Goal: Task Accomplishment & Management: Manage account settings

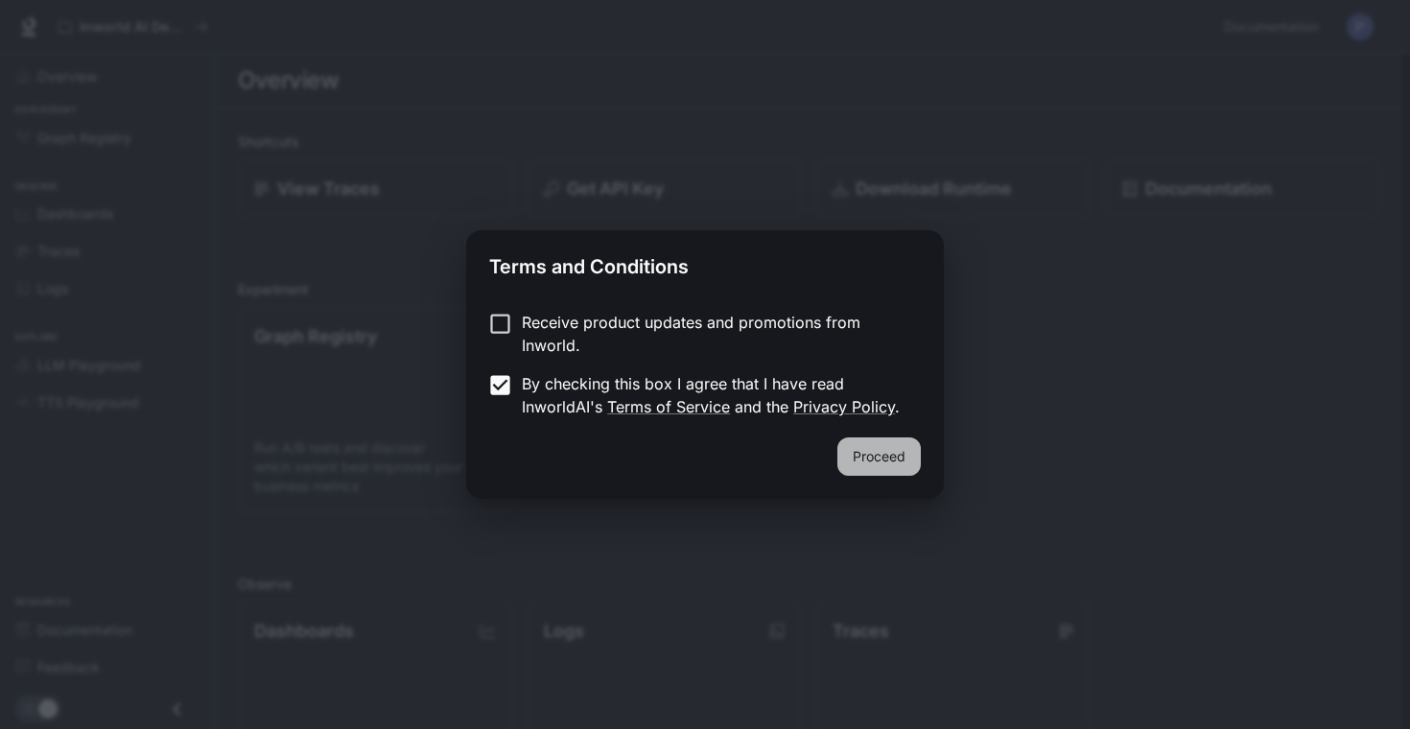
click at [883, 456] on button "Proceed" at bounding box center [878, 456] width 83 height 38
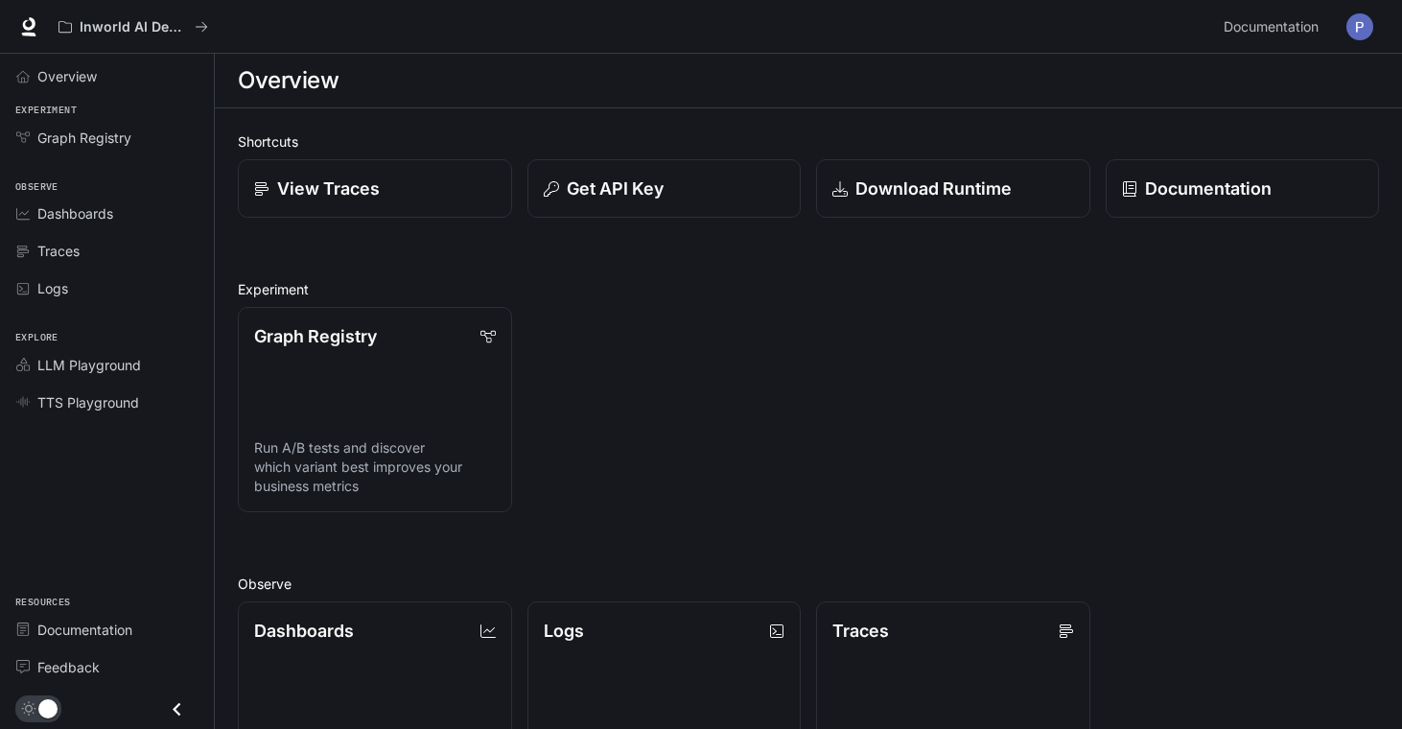
click at [1358, 25] on img "button" at bounding box center [1360, 26] width 27 height 27
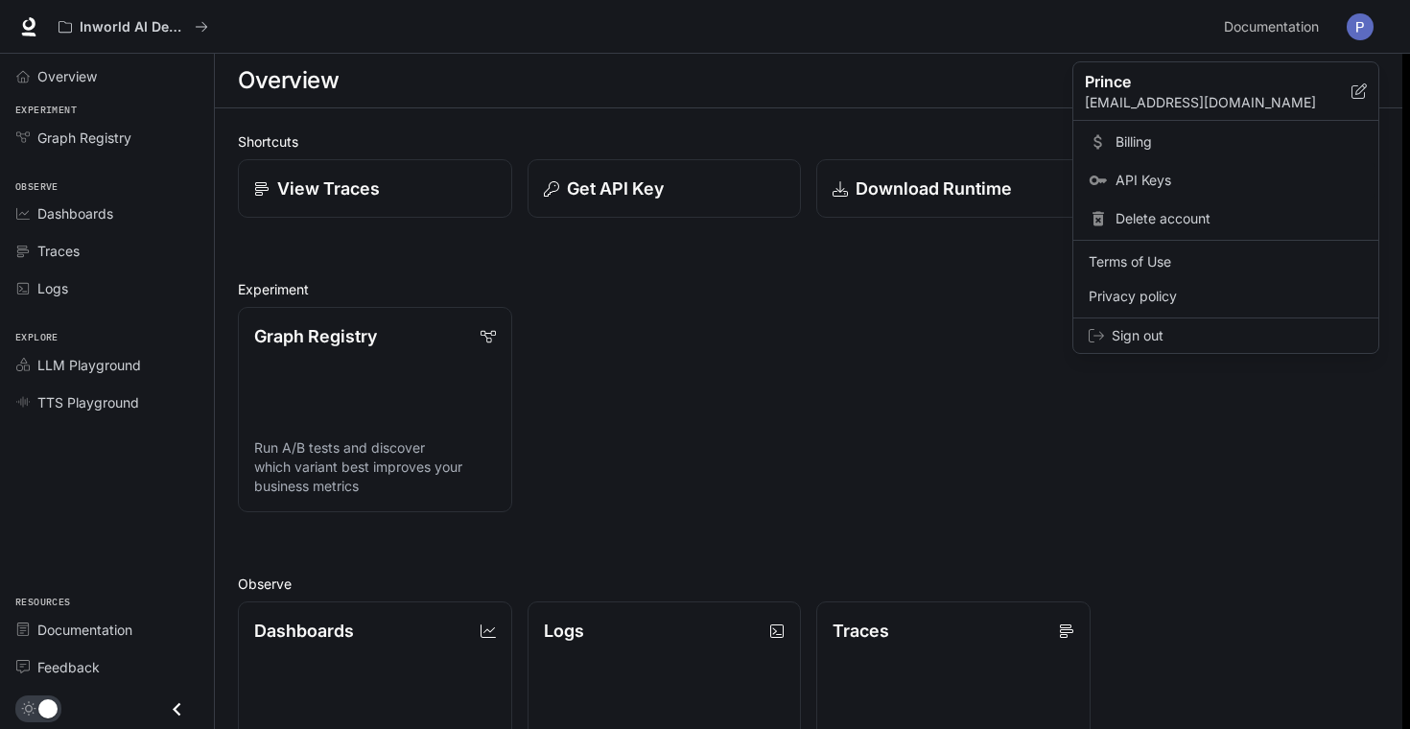
click at [1161, 185] on span "API Keys" at bounding box center [1238, 180] width 247 height 19
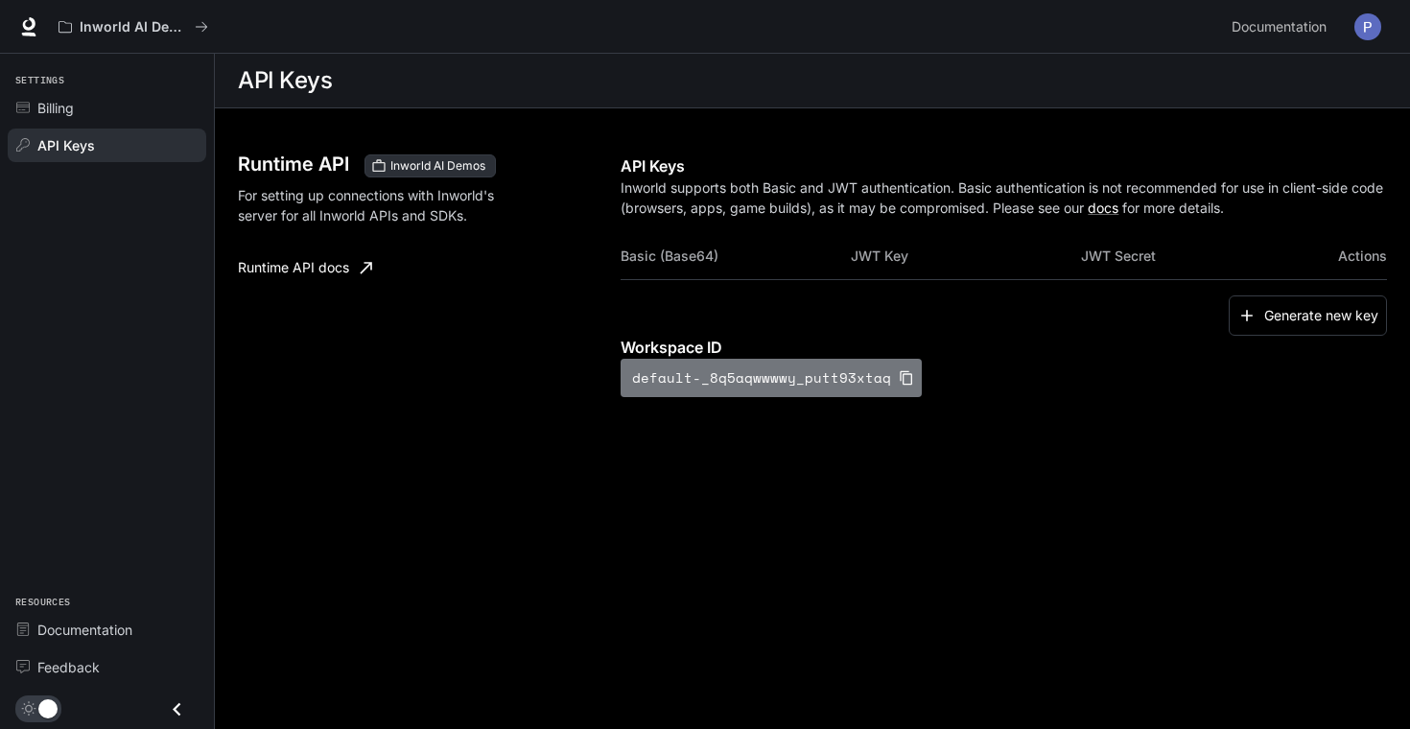
click at [899, 377] on icon "button" at bounding box center [906, 377] width 15 height 15
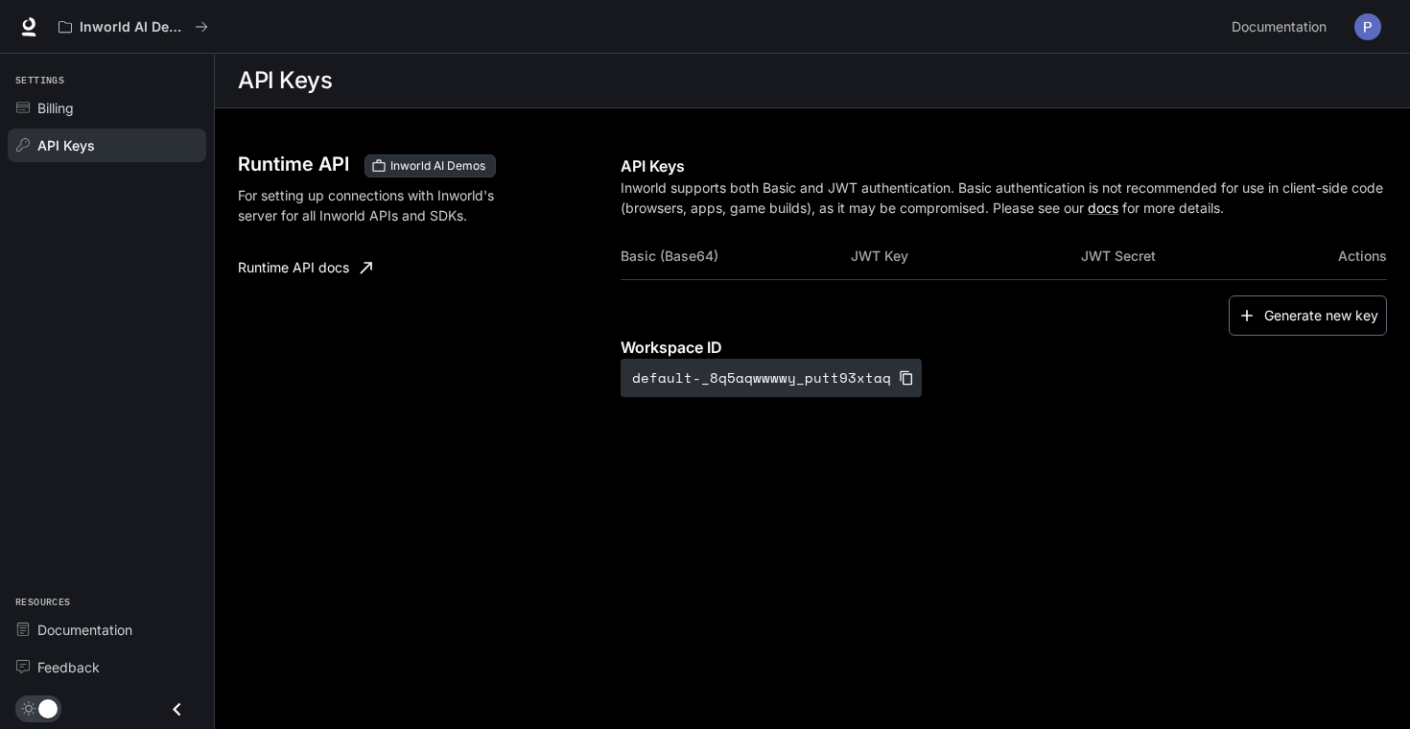
click at [1297, 313] on button "Generate new key" at bounding box center [1308, 315] width 158 height 41
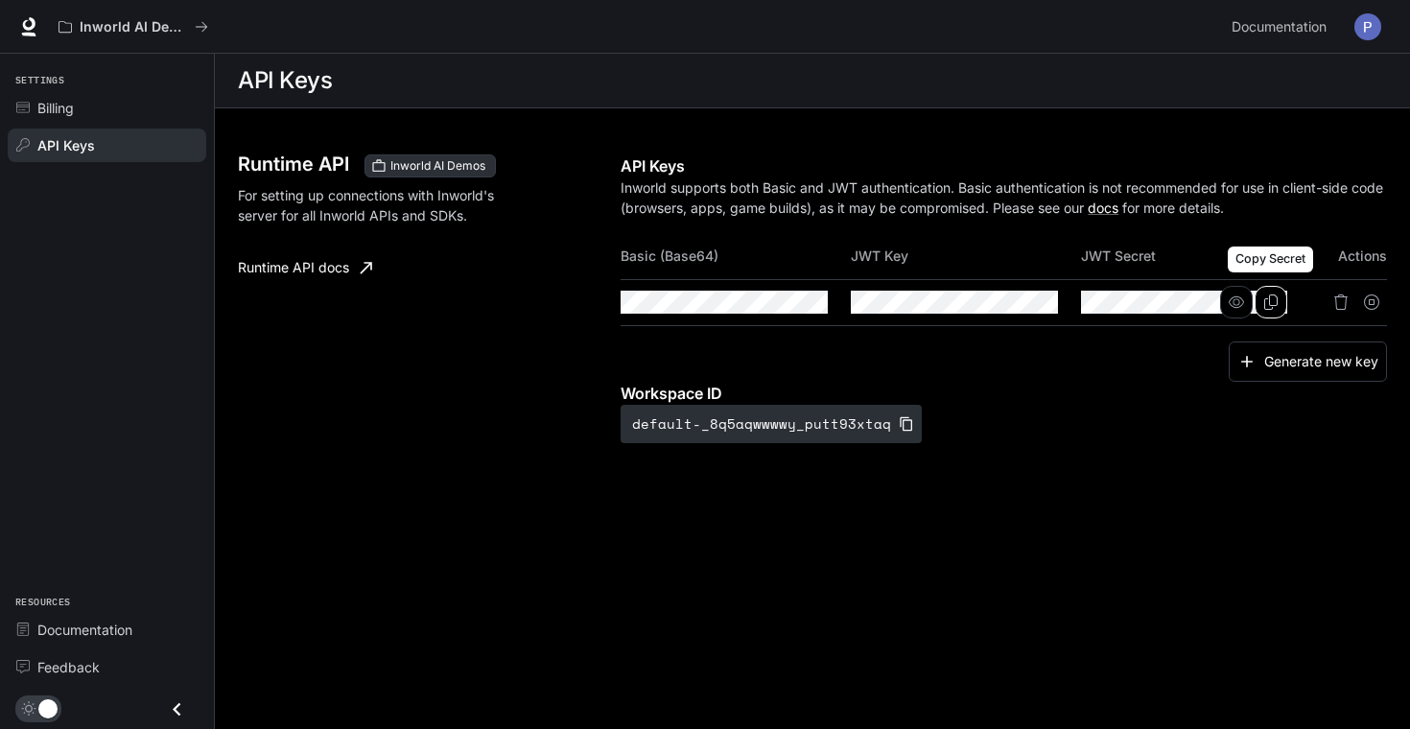
click at [1265, 304] on icon "Copy Secret" at bounding box center [1270, 301] width 15 height 15
click at [1031, 304] on button "Copy Key" at bounding box center [1041, 302] width 33 height 33
click at [1262, 301] on button "Copy Secret" at bounding box center [1271, 302] width 33 height 33
